Goal: Navigation & Orientation: Find specific page/section

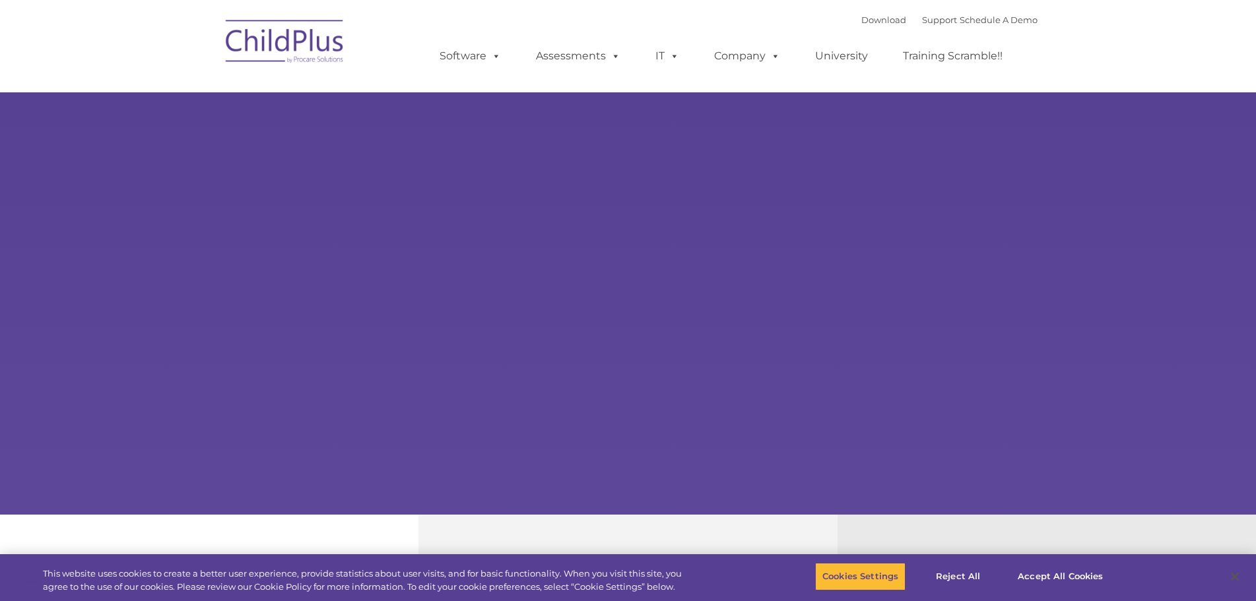
select select "MEDIUM"
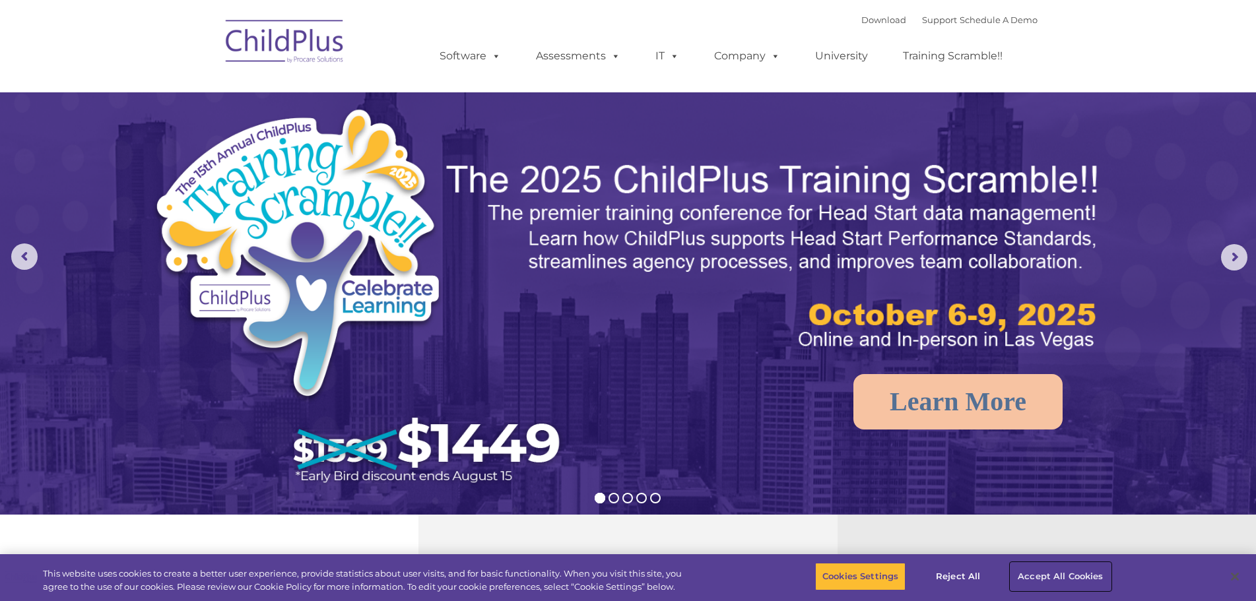
click at [1026, 575] on button "Accept All Cookies" at bounding box center [1060, 577] width 100 height 28
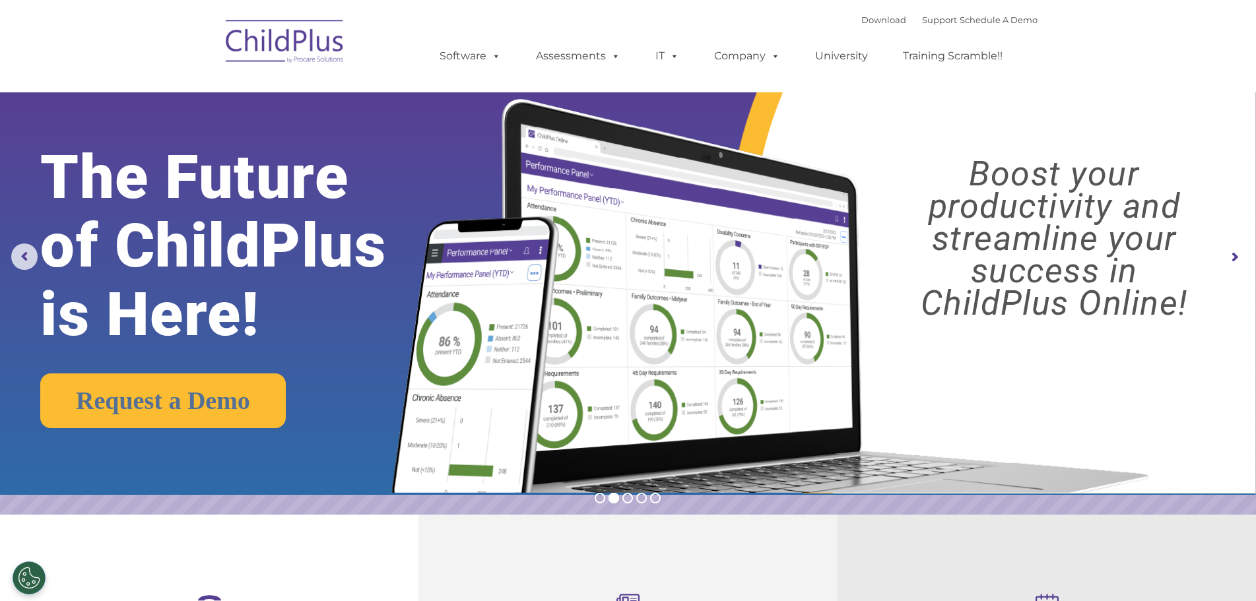
click at [325, 49] on img at bounding box center [285, 44] width 132 height 66
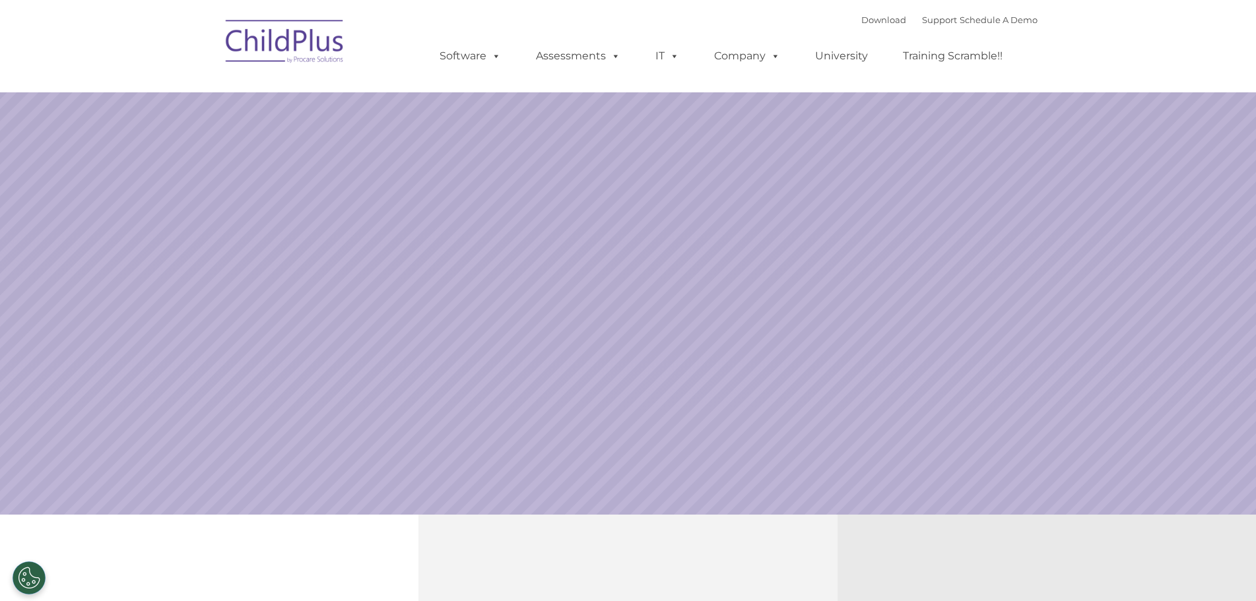
select select "MEDIUM"
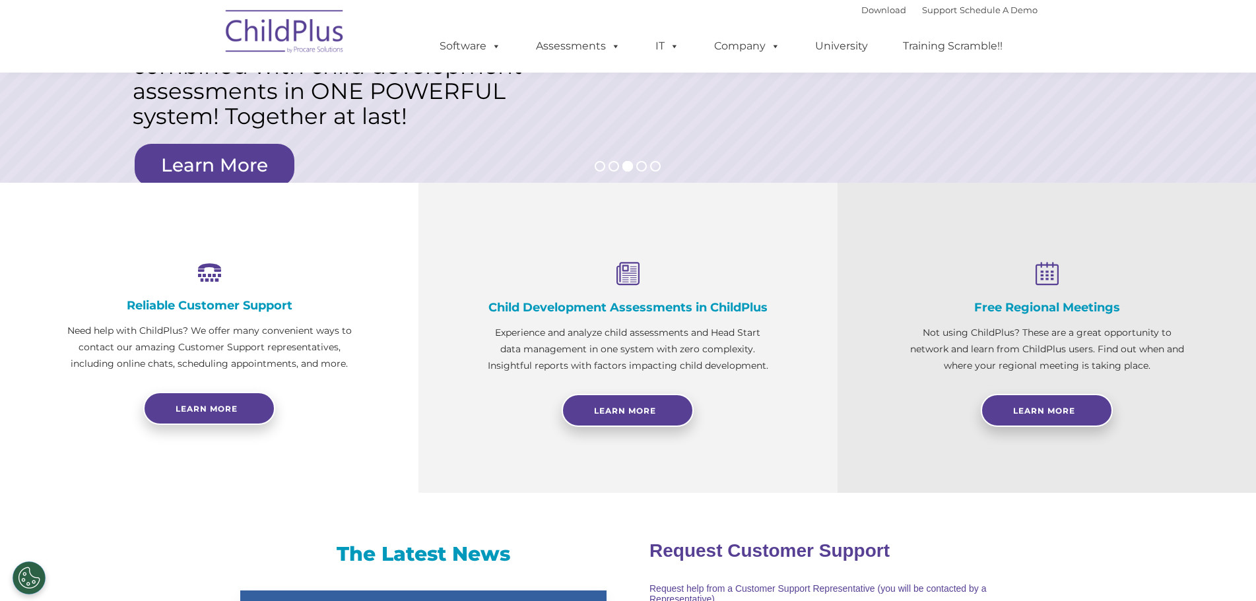
scroll to position [248, 0]
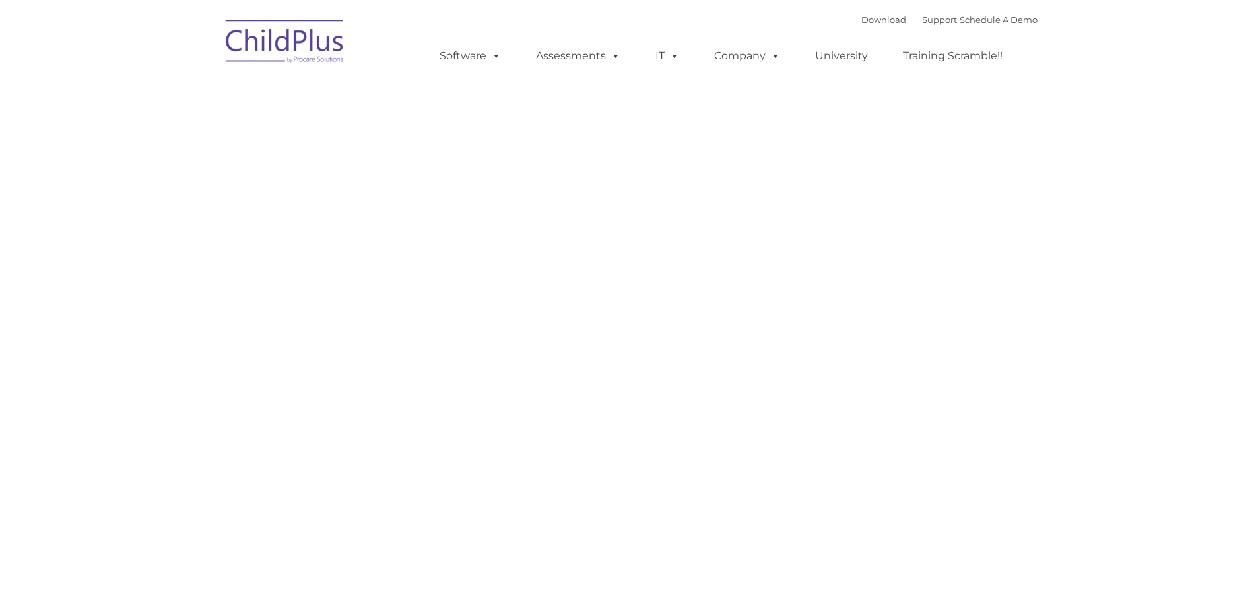
type input ""
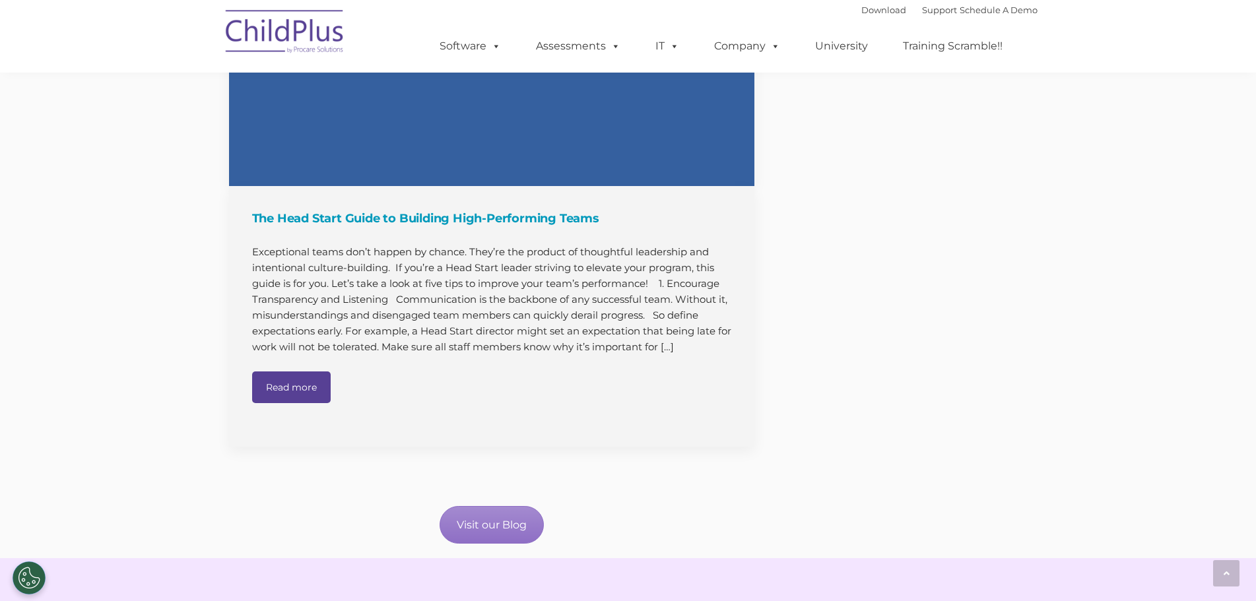
scroll to position [1759, 0]
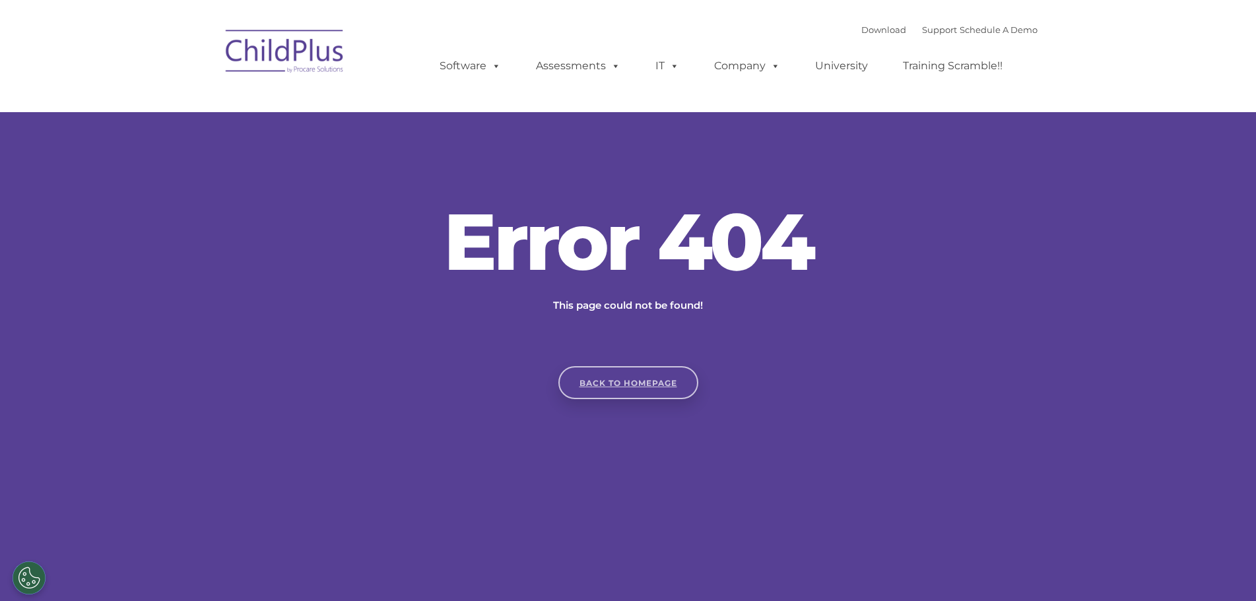
click at [621, 382] on link "Back to homepage" at bounding box center [628, 382] width 140 height 33
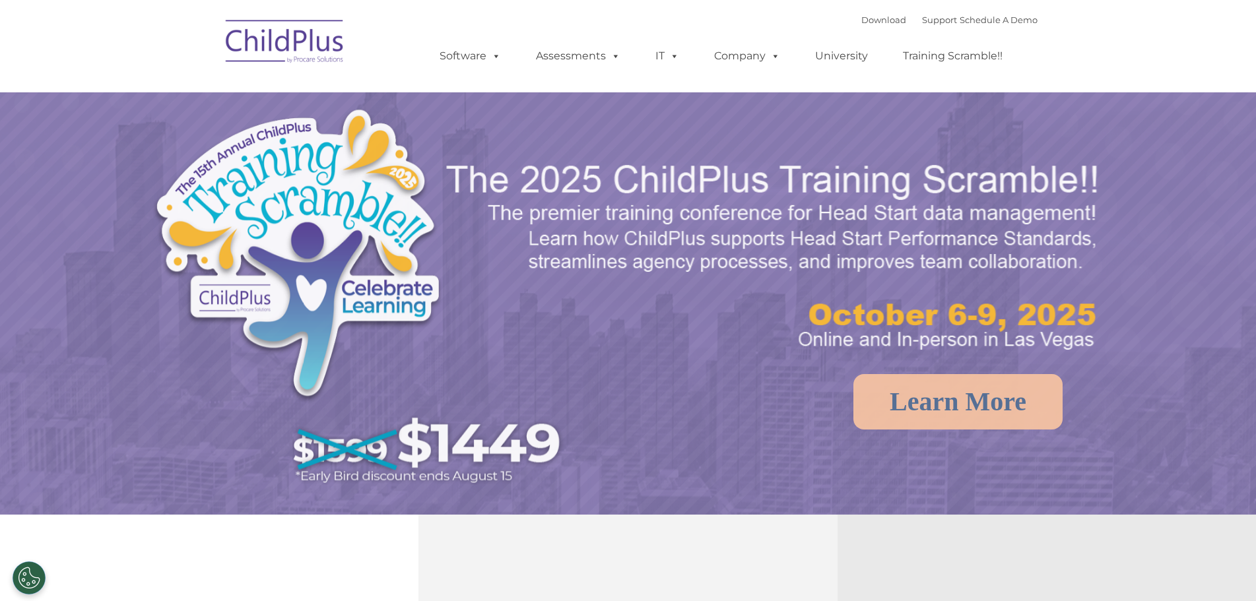
select select "MEDIUM"
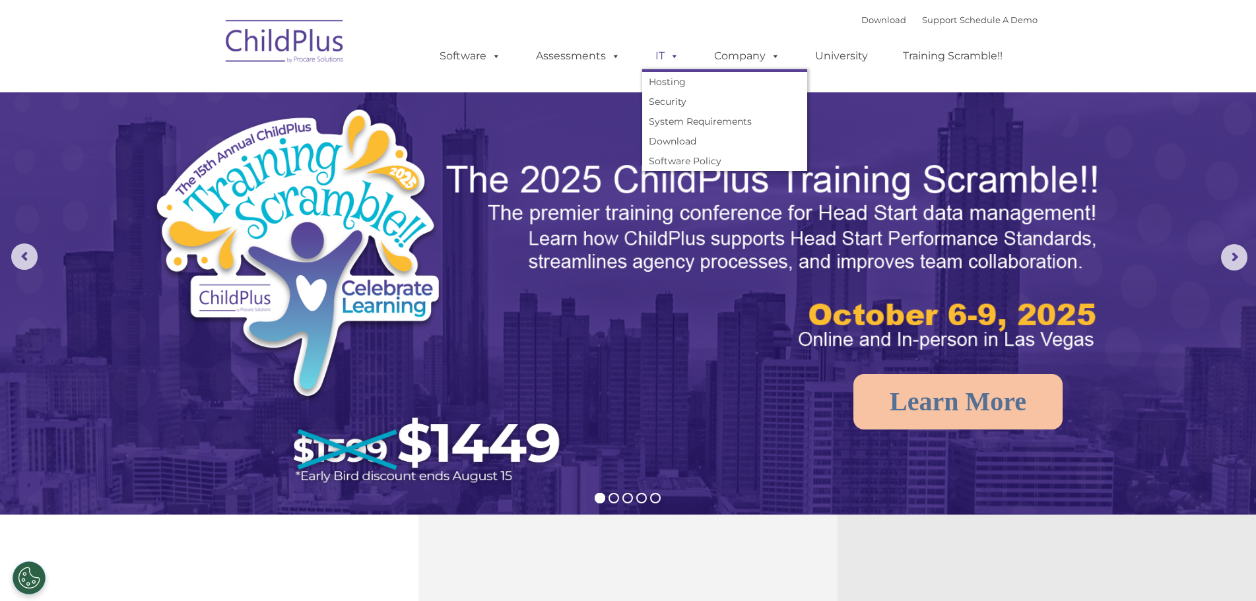
click at [674, 57] on span at bounding box center [671, 55] width 15 height 13
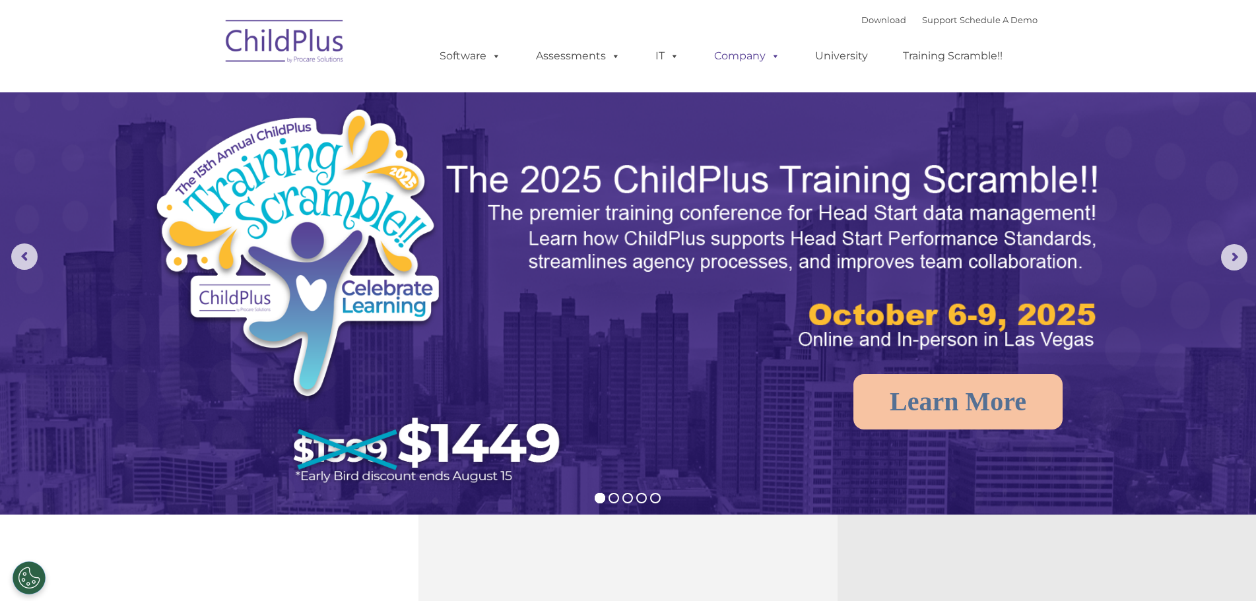
click at [740, 50] on link "Company" at bounding box center [747, 56] width 92 height 26
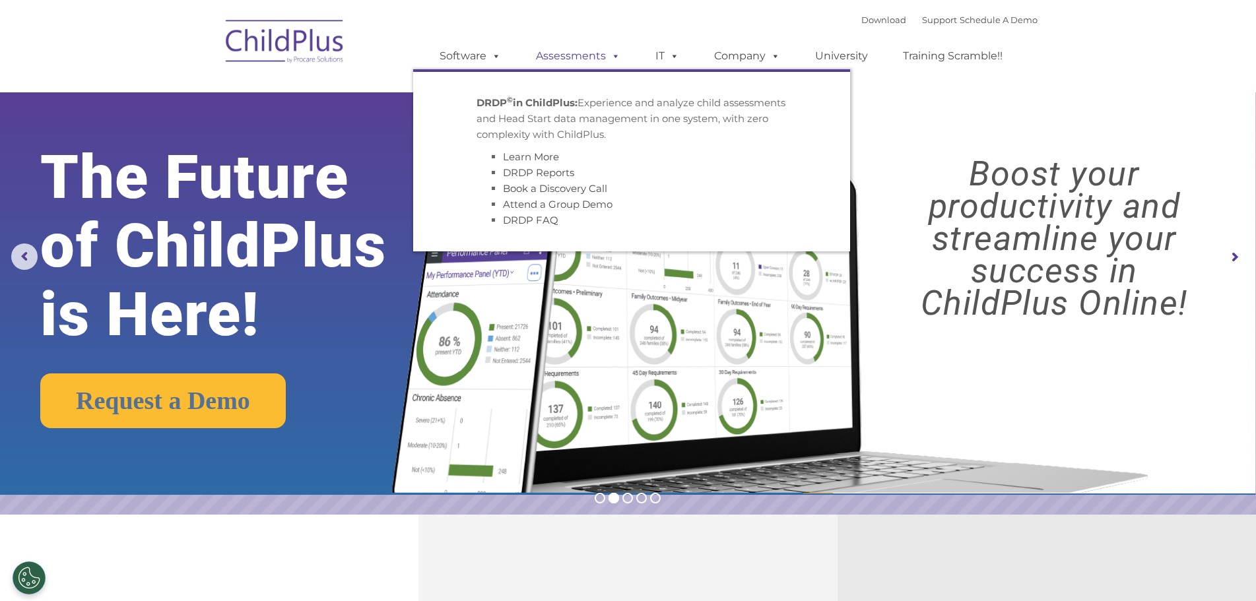
click at [573, 57] on link "Assessments" at bounding box center [578, 56] width 111 height 26
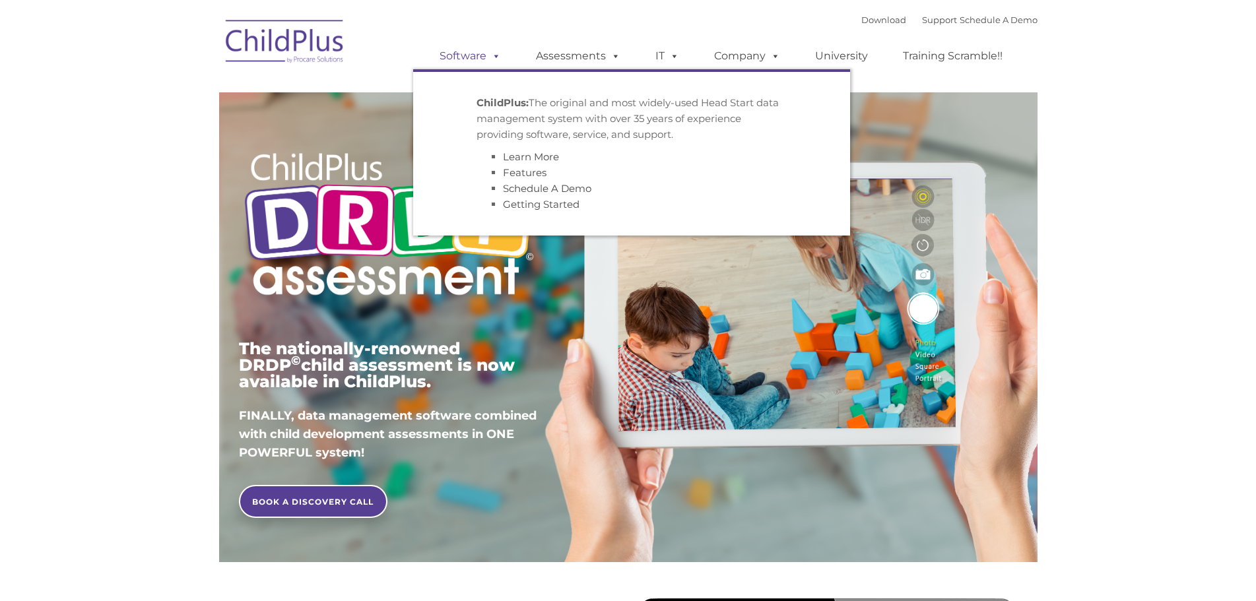
click at [438, 53] on link "Software" at bounding box center [470, 56] width 88 height 26
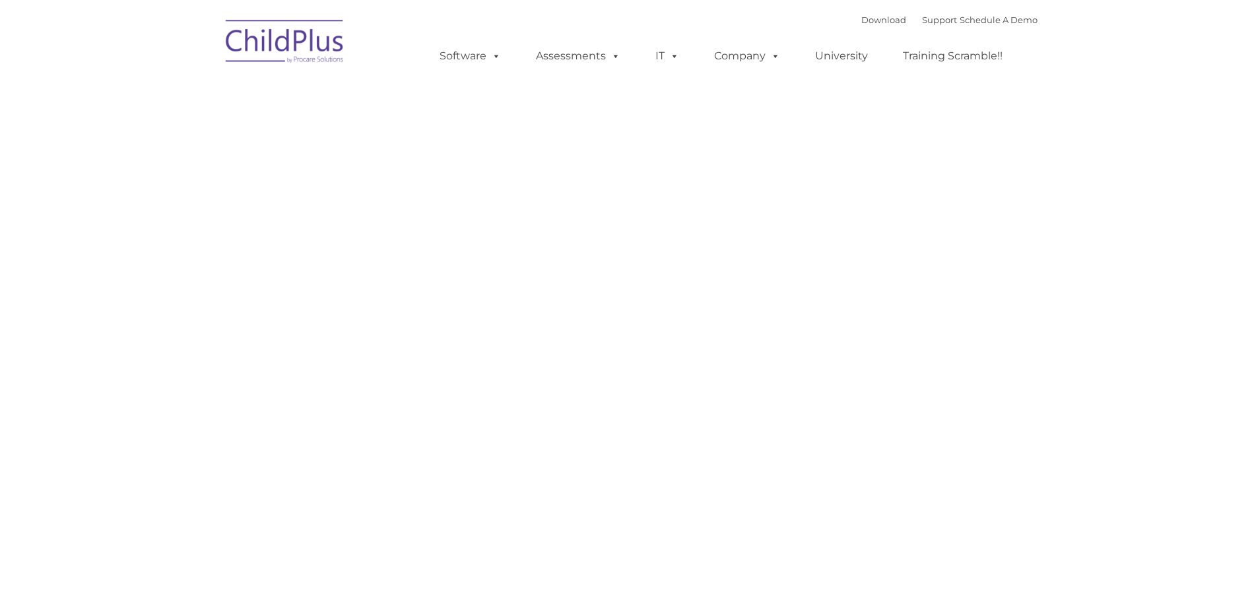
type input ""
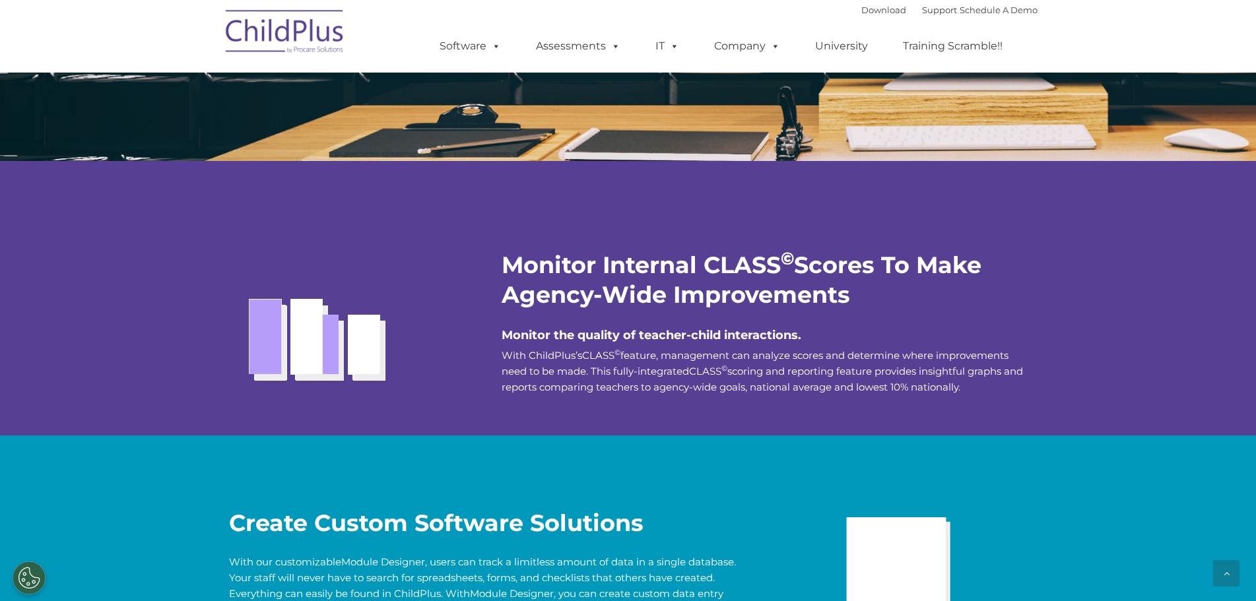
scroll to position [2254, 0]
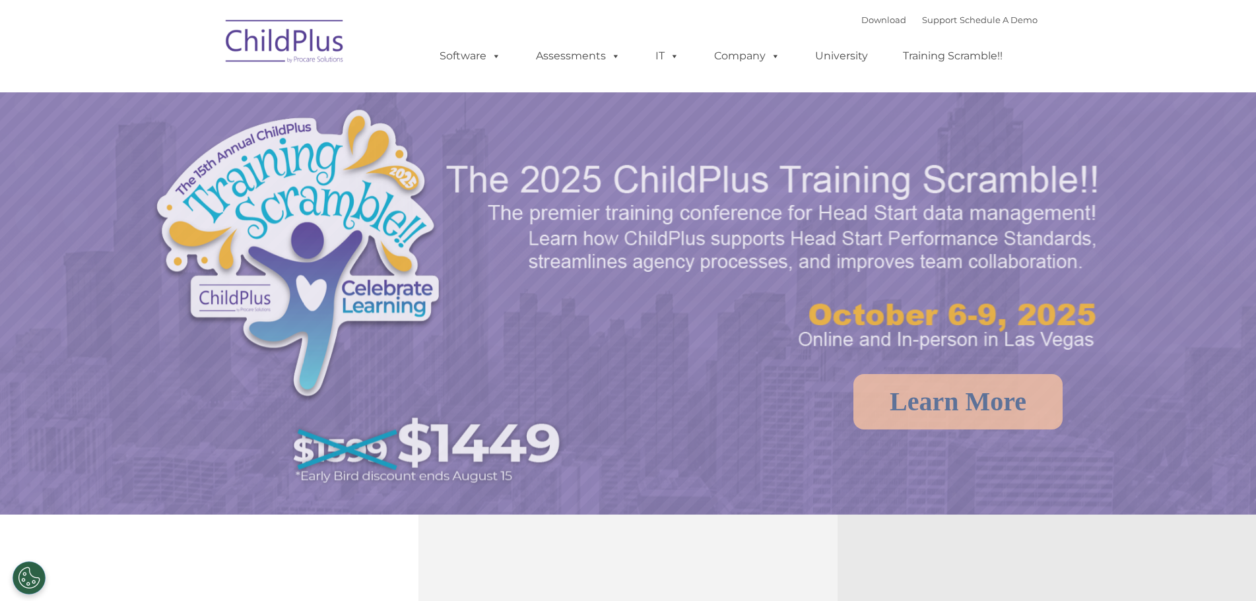
select select "MEDIUM"
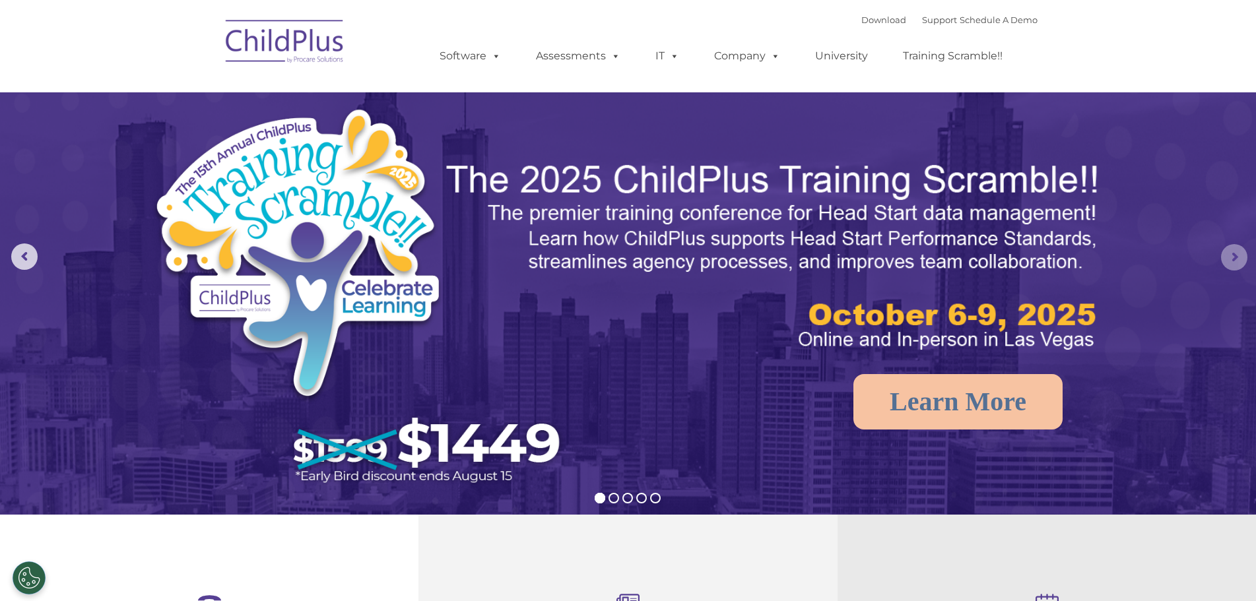
click at [1236, 253] on rs-arrow at bounding box center [1234, 257] width 26 height 26
